Goal: Find specific fact: Find specific fact

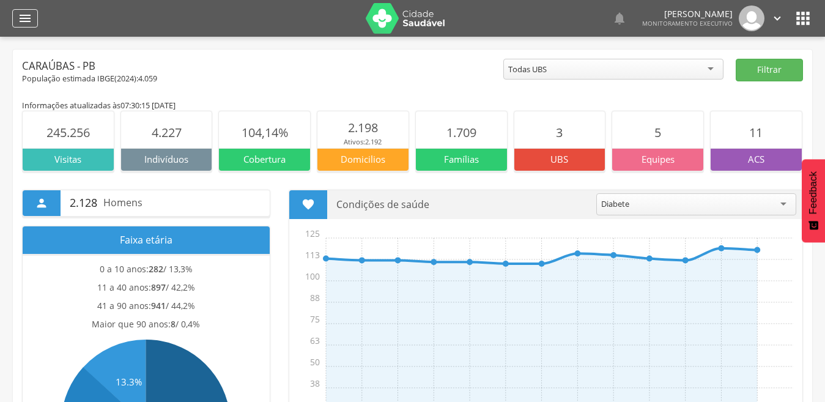
click at [28, 20] on icon "" at bounding box center [25, 18] width 15 height 15
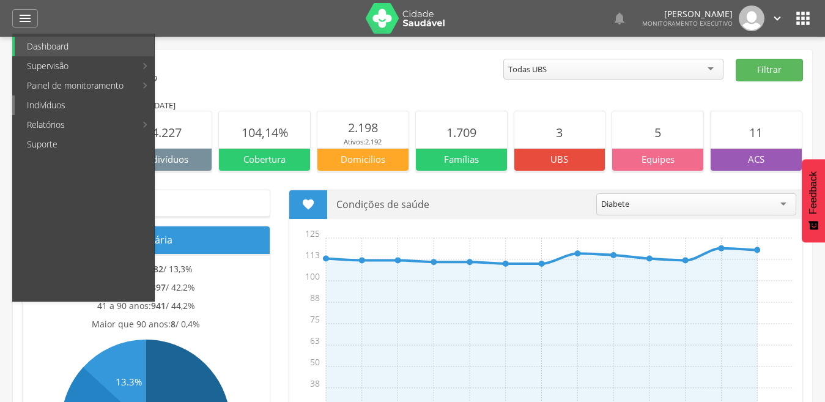
click at [53, 108] on link "Indivíduos" at bounding box center [84, 105] width 139 height 20
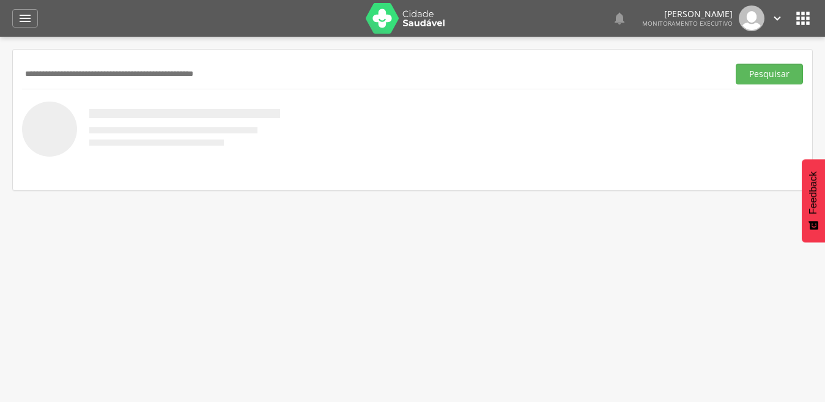
click at [119, 75] on input "text" at bounding box center [373, 74] width 702 height 21
type input "**********"
click at [736, 64] on button "Pesquisar" at bounding box center [769, 74] width 67 height 21
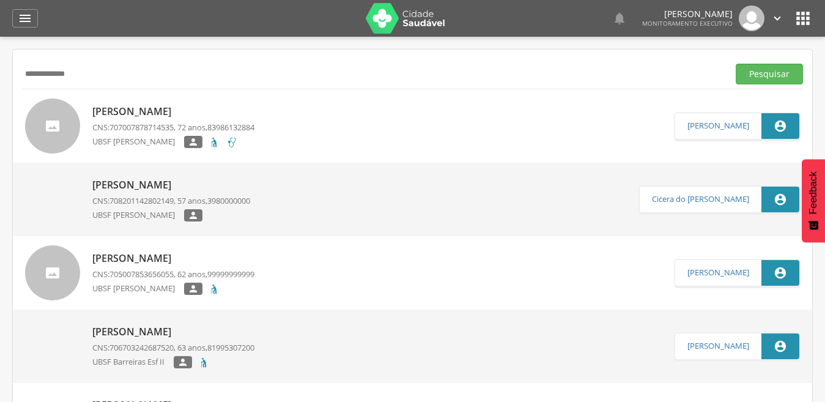
click at [123, 110] on p "[PERSON_NAME]" at bounding box center [173, 112] width 162 height 14
type input "**********"
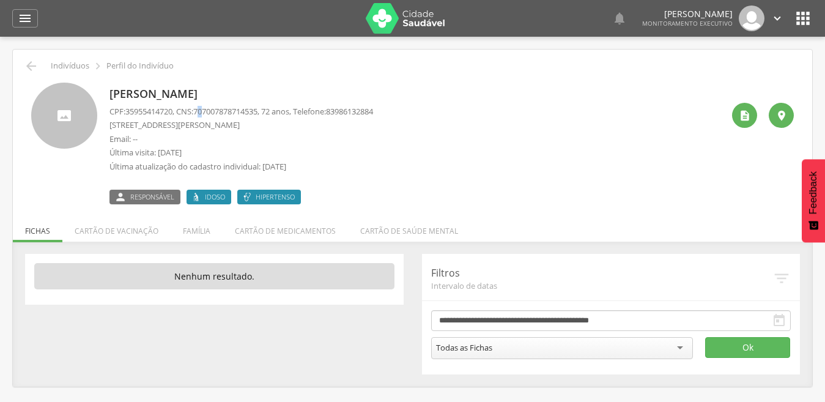
drag, startPoint x: 204, startPoint y: 110, endPoint x: 212, endPoint y: 110, distance: 8.6
click at [212, 110] on span "707007878714535" at bounding box center [225, 111] width 64 height 11
drag, startPoint x: 212, startPoint y: 110, endPoint x: 203, endPoint y: 107, distance: 9.7
click at [203, 107] on span "707007878714535" at bounding box center [225, 111] width 64 height 11
drag, startPoint x: 203, startPoint y: 109, endPoint x: 269, endPoint y: 108, distance: 66.1
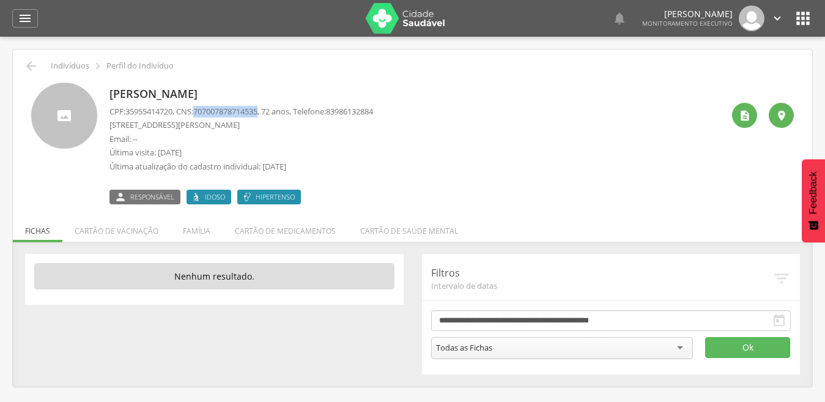
click at [269, 108] on p "CPF: 35955414720 , CNS: [PHONE_NUMBER] , 72 anos, Telefone: [PHONE_NUMBER]" at bounding box center [242, 112] width 264 height 12
copy span "707007878714535"
click at [33, 59] on icon "" at bounding box center [31, 66] width 15 height 15
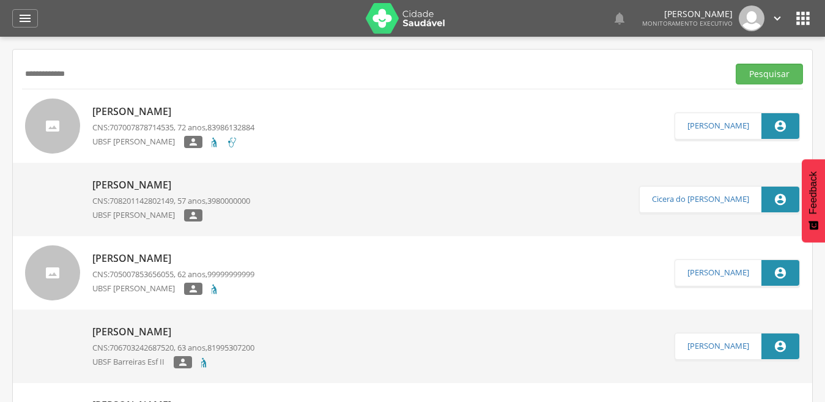
drag, startPoint x: 52, startPoint y: 77, endPoint x: 23, endPoint y: 75, distance: 28.9
click at [23, 75] on input "**********" at bounding box center [373, 74] width 702 height 21
click at [736, 64] on button "Pesquisar" at bounding box center [769, 74] width 67 height 21
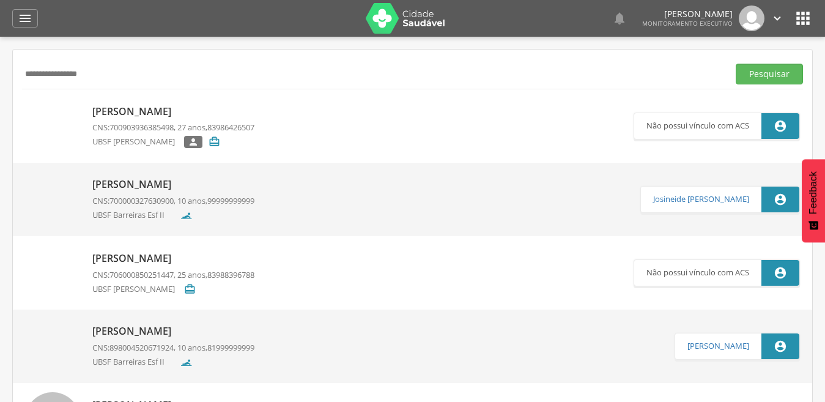
type input "**********"
click at [736, 64] on button "Pesquisar" at bounding box center [769, 74] width 67 height 21
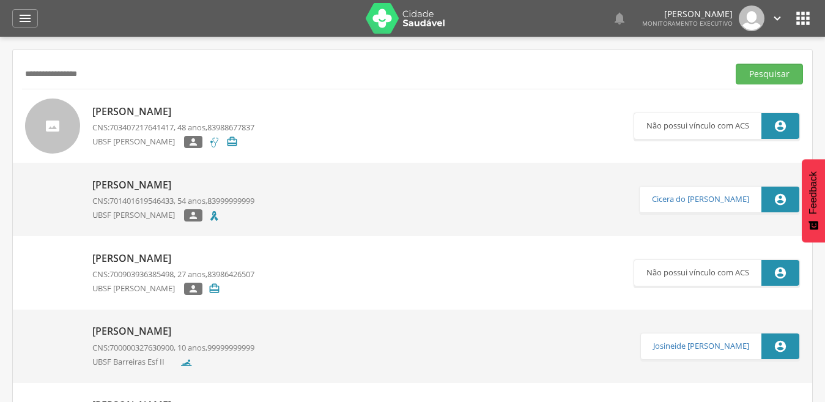
click at [111, 123] on span "703407217641417" at bounding box center [142, 127] width 64 height 11
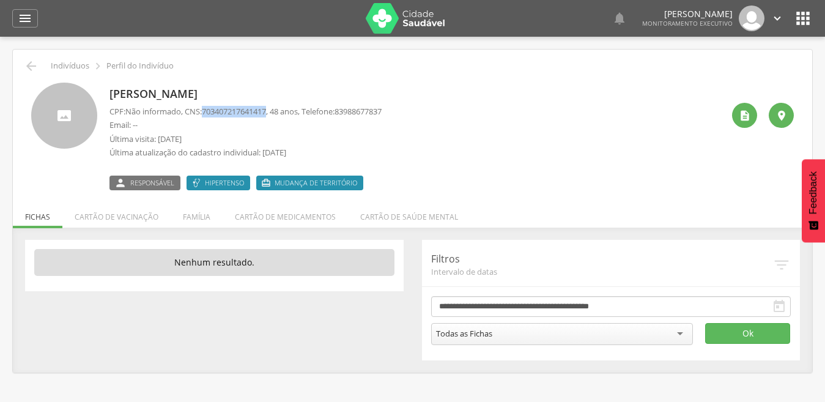
drag, startPoint x: 209, startPoint y: 110, endPoint x: 275, endPoint y: 115, distance: 66.9
click at [266, 115] on span "703407217641417" at bounding box center [234, 111] width 64 height 11
copy span "703407217641417"
